Goal: Transaction & Acquisition: Purchase product/service

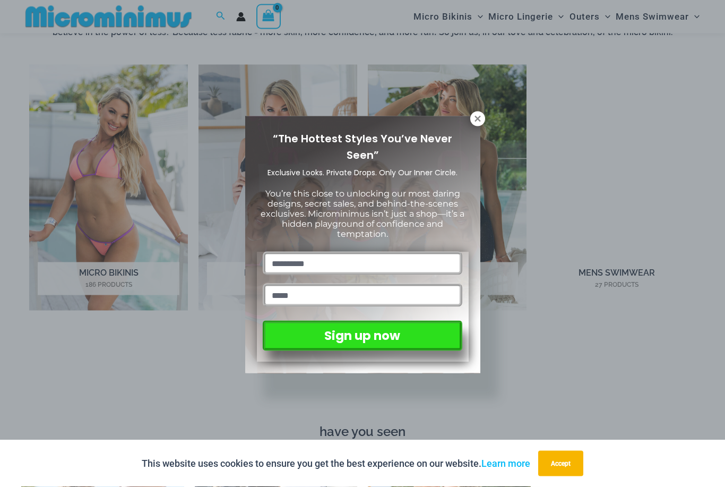
scroll to position [754, 0]
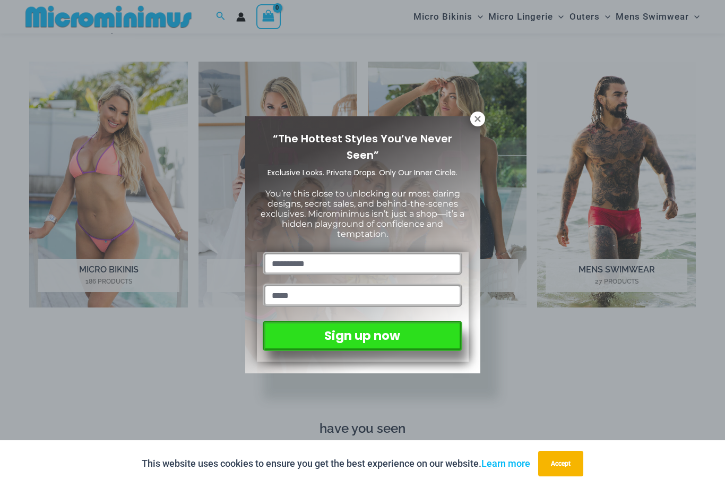
click at [482, 117] on icon at bounding box center [478, 119] width 10 height 10
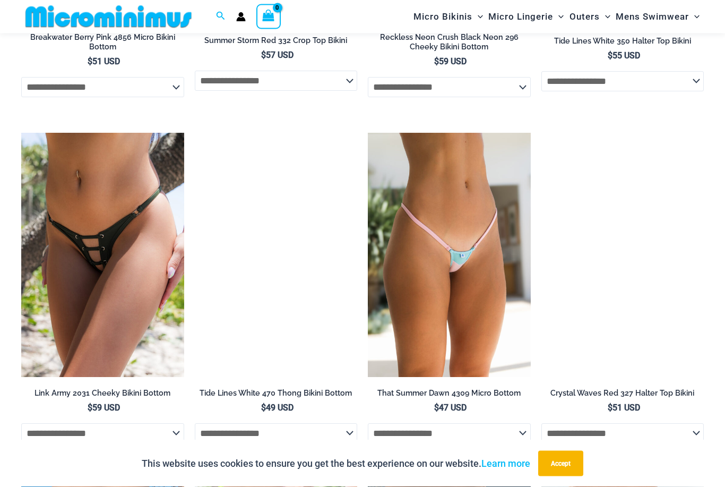
scroll to position [2776, 0]
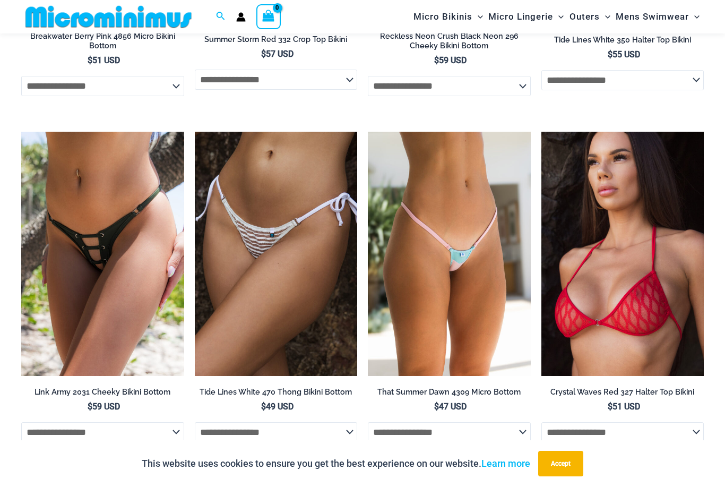
click at [368, 132] on img at bounding box center [368, 132] width 0 height 0
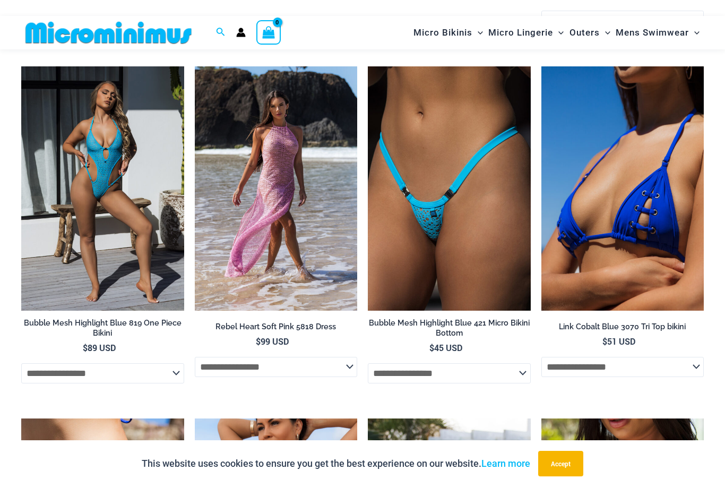
scroll to position [1639, 0]
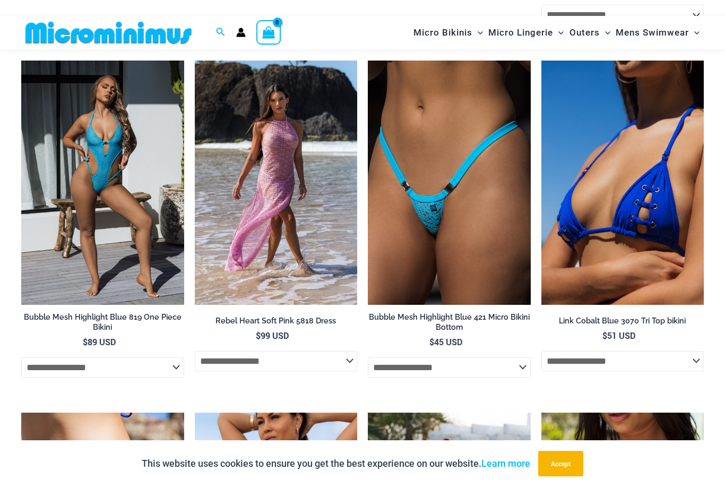
click at [368, 61] on img at bounding box center [368, 61] width 0 height 0
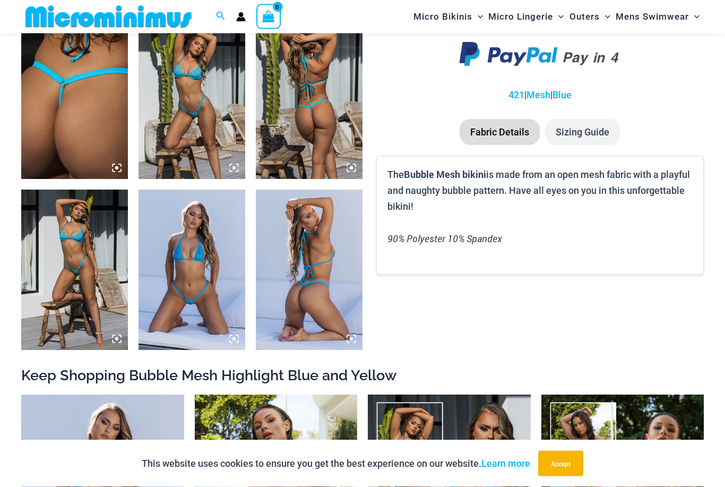
scroll to position [530, 0]
